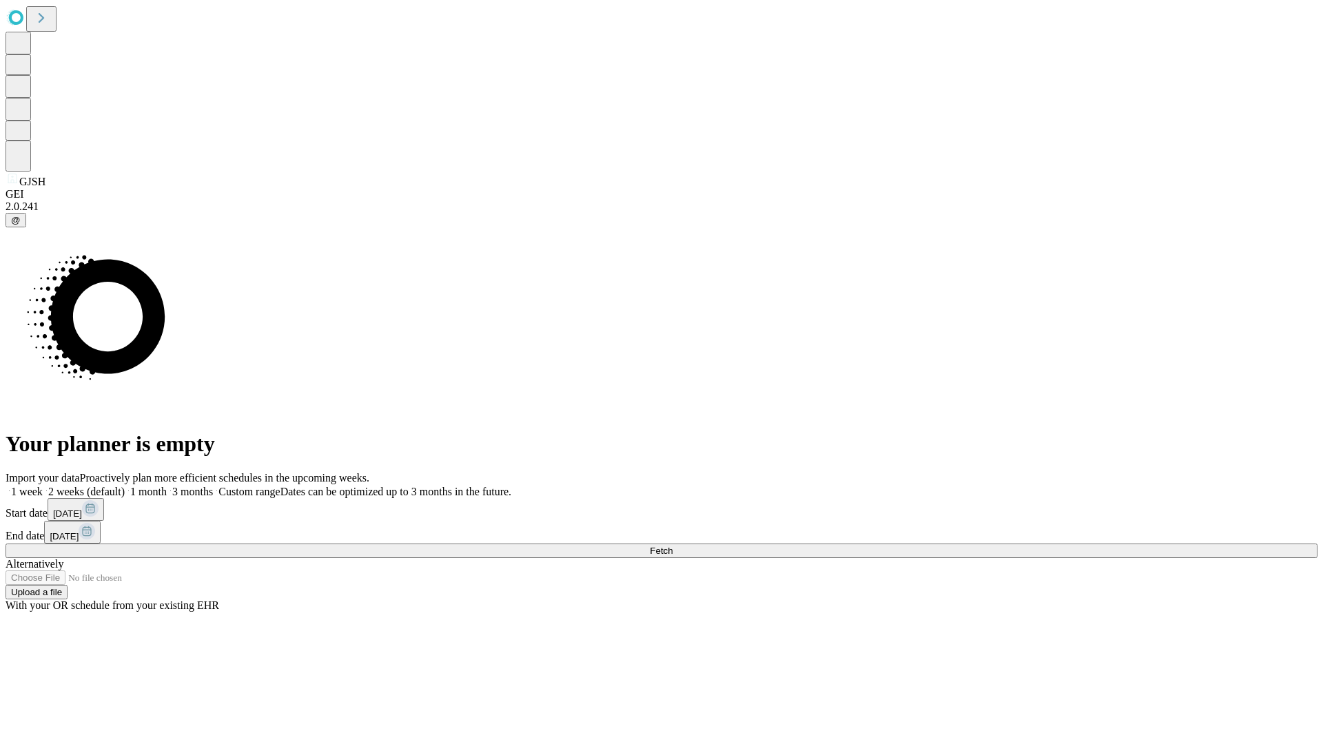
click at [673, 546] on span "Fetch" at bounding box center [661, 551] width 23 height 10
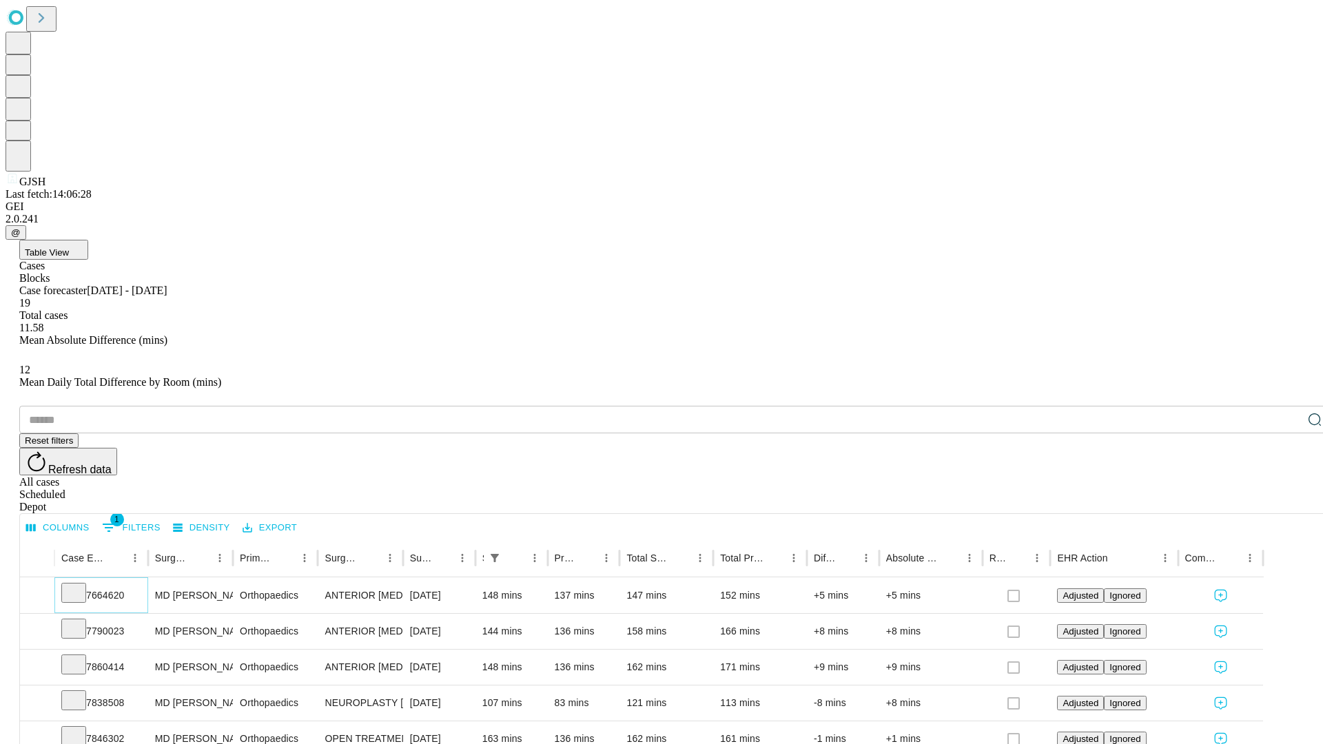
click at [81, 585] on icon at bounding box center [74, 592] width 14 height 14
